Goal: Task Accomplishment & Management: Use online tool/utility

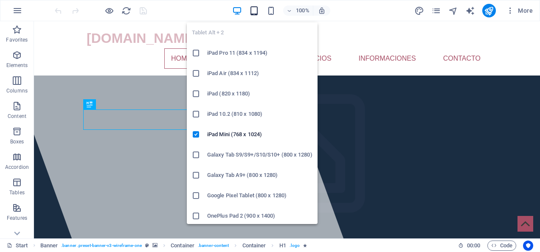
click at [253, 9] on icon "button" at bounding box center [254, 11] width 10 height 10
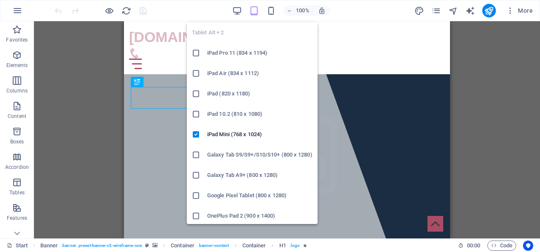
click at [255, 12] on icon "button" at bounding box center [254, 11] width 10 height 10
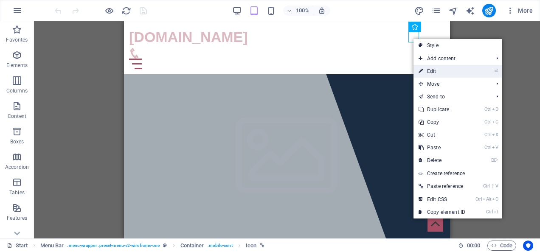
click at [443, 70] on link "⏎ Edit" at bounding box center [441, 71] width 57 height 13
select select "xMidYMid"
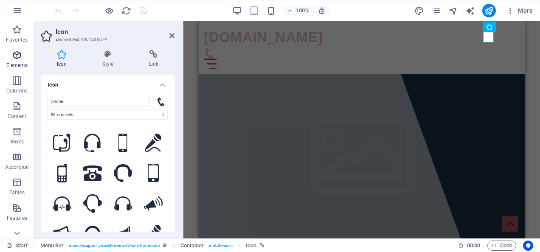
click at [16, 62] on p "Elements" at bounding box center [17, 65] width 22 height 7
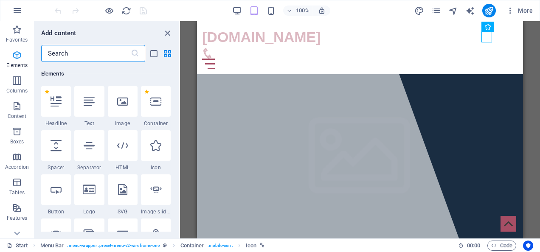
scroll to position [90, 0]
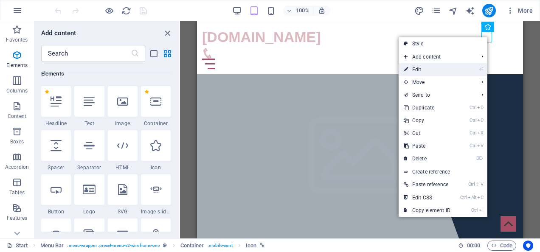
click at [435, 72] on link "⏎ Edit" at bounding box center [426, 69] width 57 height 13
select select "xMidYMid"
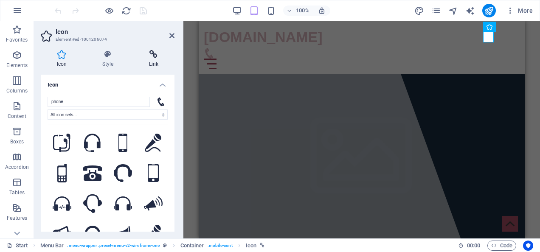
click at [152, 59] on h4 "Link" at bounding box center [154, 59] width 42 height 18
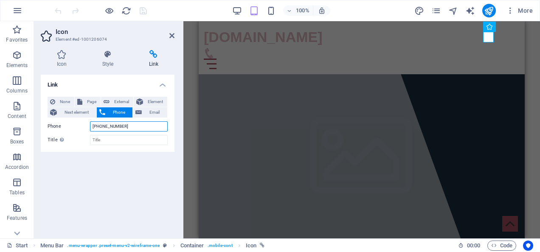
drag, startPoint x: 98, startPoint y: 125, endPoint x: 120, endPoint y: 124, distance: 22.1
click at [120, 124] on input "[PHONE_NUMBER]" at bounding box center [129, 126] width 78 height 10
type input "[PHONE_NUMBER]"
click at [168, 48] on div "Icon Style Link Icon phone All icon sets... IcoFont Ionicons FontAwesome Brands…" at bounding box center [107, 140] width 147 height 195
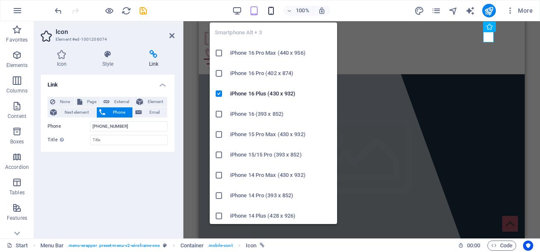
click at [274, 11] on icon "button" at bounding box center [271, 11] width 10 height 10
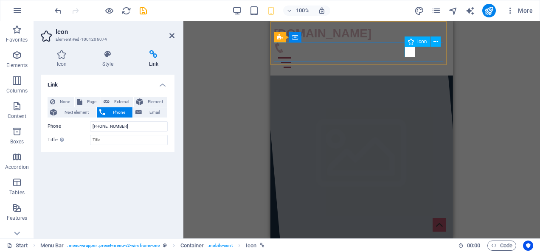
click at [408, 53] on figure at bounding box center [358, 47] width 169 height 11
click at [505, 62] on div "Container H1 Banner Banner Container Container Menu Menu Bar Menu Bar Logo Cont…" at bounding box center [361, 129] width 356 height 217
click at [171, 61] on h4 "Link" at bounding box center [154, 59] width 42 height 18
click at [172, 36] on icon at bounding box center [171, 35] width 5 height 7
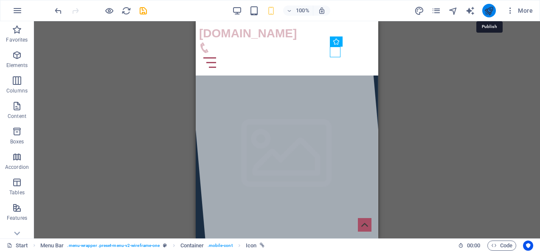
click at [491, 12] on icon "publish" at bounding box center [489, 11] width 10 height 10
